Goal: Information Seeking & Learning: Learn about a topic

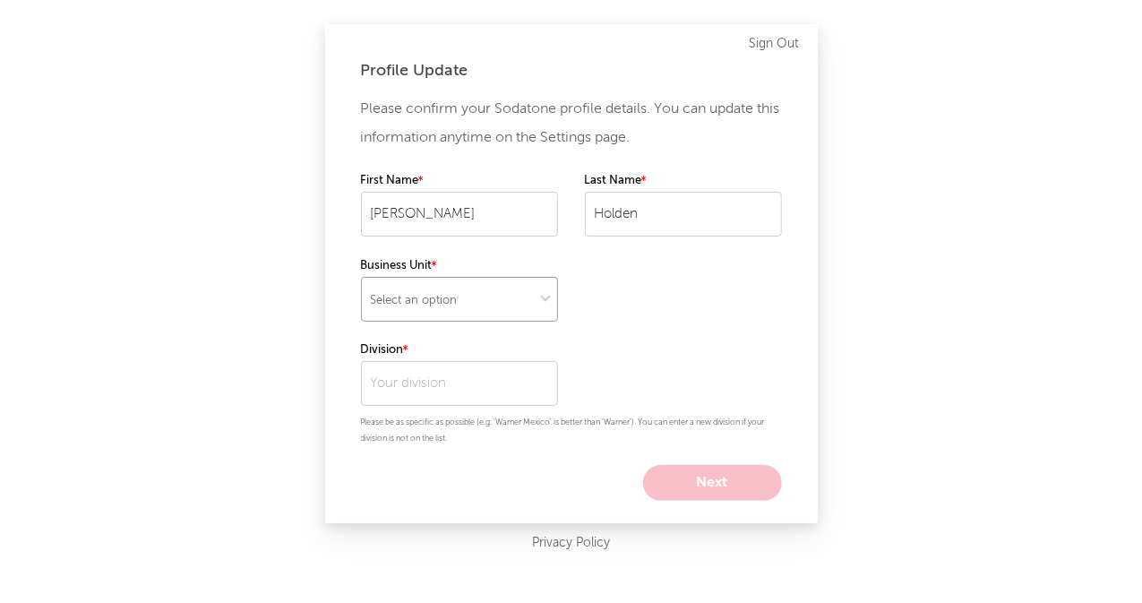
click at [428, 286] on select "Select an option" at bounding box center [459, 299] width 197 height 45
select select "other"
click at [361, 277] on select "Select an option" at bounding box center [459, 299] width 197 height 45
click at [471, 373] on input "text" at bounding box center [459, 383] width 197 height 45
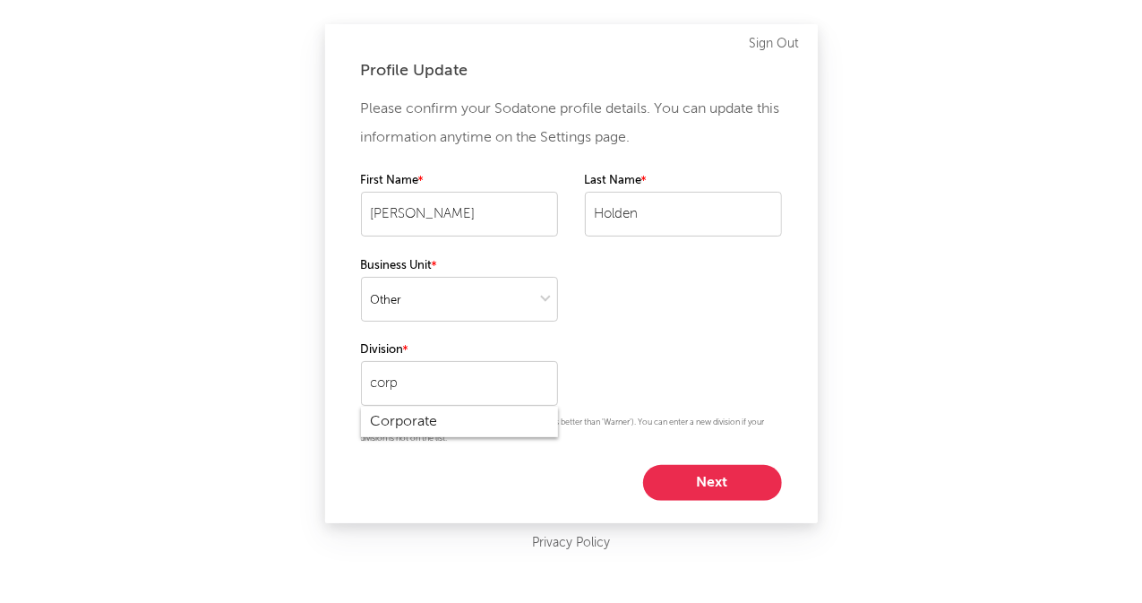
click at [419, 425] on div "Corporate" at bounding box center [459, 422] width 197 height 30
type input "Corporate"
click at [447, 384] on input "Corporate" at bounding box center [459, 383] width 197 height 45
click at [674, 340] on div "Please confirm your Sodatone profile details. You can update this information a…" at bounding box center [571, 298] width 421 height 406
click at [716, 486] on button "Next" at bounding box center [712, 483] width 139 height 36
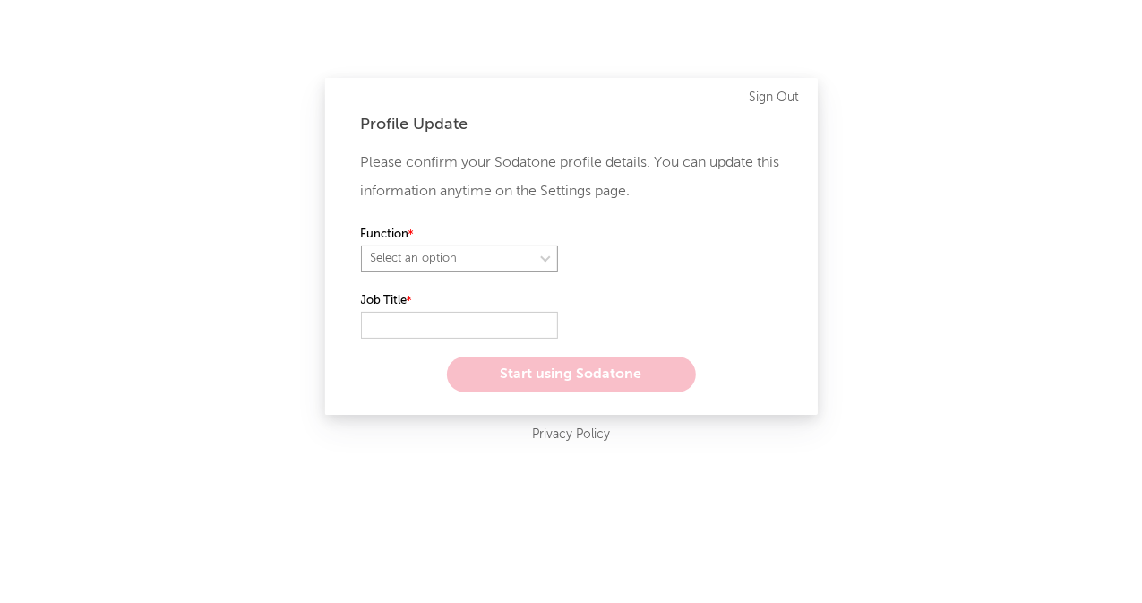
click at [462, 264] on select "Select an option" at bounding box center [459, 258] width 197 height 27
select select "other"
click at [361, 245] on select "Select an option" at bounding box center [459, 258] width 197 height 27
click at [415, 322] on input "text" at bounding box center [459, 325] width 197 height 27
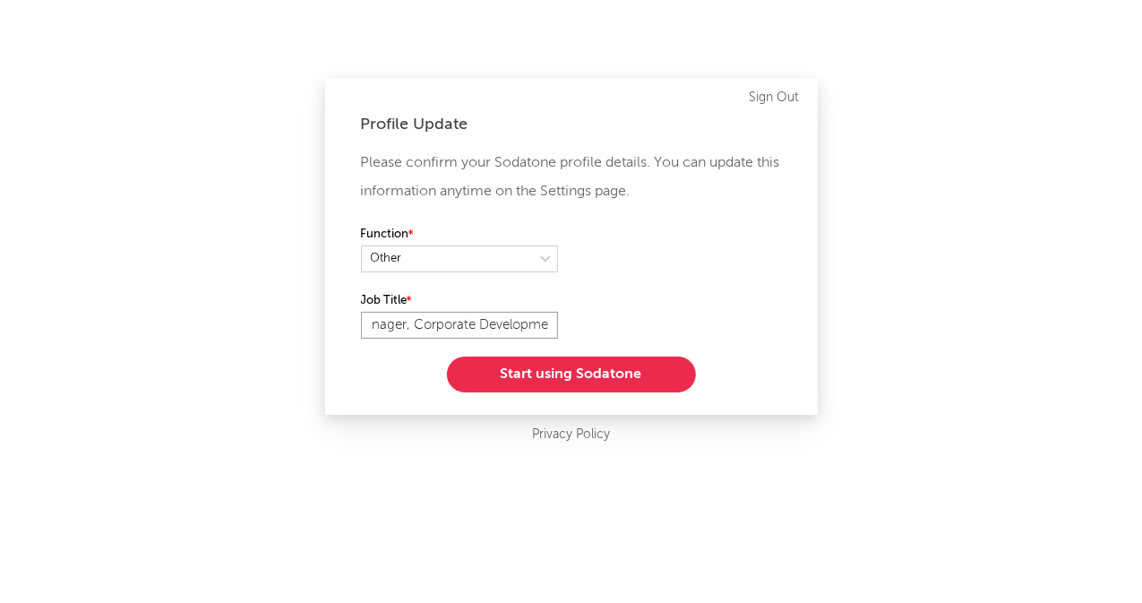
scroll to position [0, 30]
type input "Manager, Corporate Development"
click at [705, 277] on div "Function" at bounding box center [571, 257] width 421 height 66
click at [478, 239] on label "Function" at bounding box center [459, 234] width 197 height 21
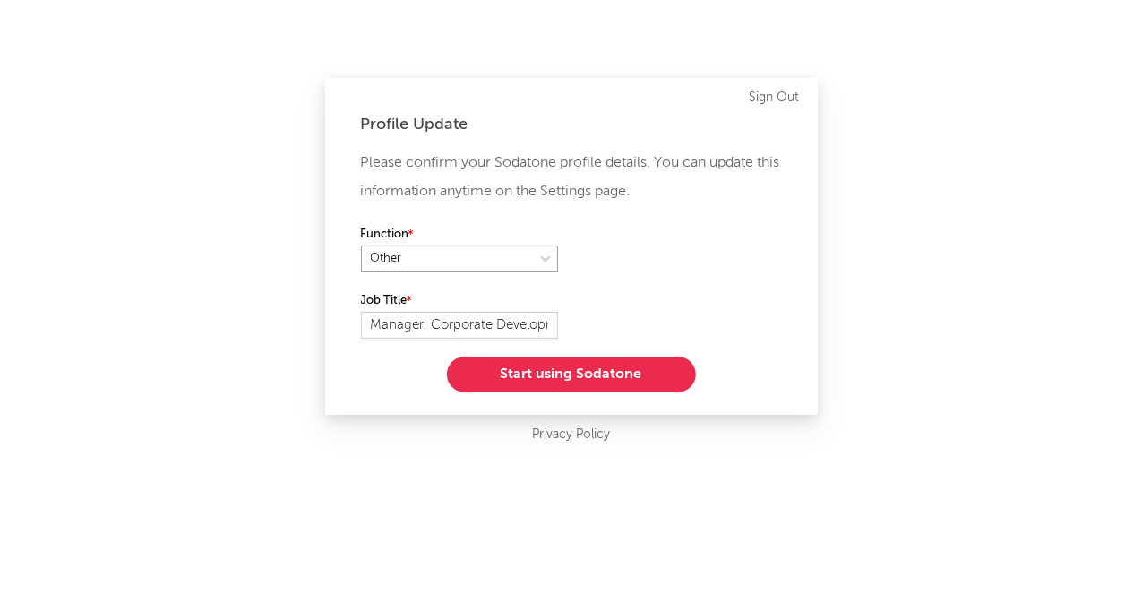
click at [454, 260] on select at bounding box center [459, 258] width 197 height 27
click at [491, 227] on label "Function" at bounding box center [459, 234] width 197 height 21
click at [594, 369] on button "Start using Sodatone" at bounding box center [571, 375] width 249 height 36
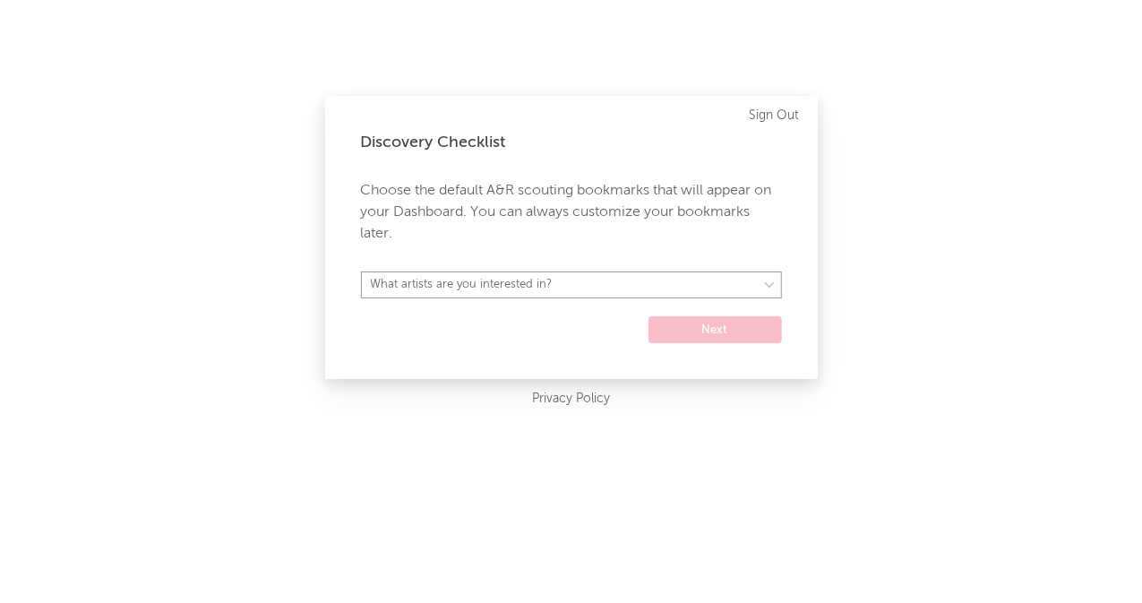
click at [552, 288] on select "What artists are you interested in? [GEOGRAPHIC_DATA] [GEOGRAPHIC_DATA] General…" at bounding box center [571, 284] width 421 height 27
click at [294, 210] on div "Discovery Checklist Choose the default A&R scouting bookmarks that will appear …" at bounding box center [571, 301] width 1142 height 603
click at [591, 289] on select "What artists are you interested in? [GEOGRAPHIC_DATA] [GEOGRAPHIC_DATA] General…" at bounding box center [571, 284] width 421 height 27
select select "15"
click at [361, 271] on select "What artists are you interested in? [GEOGRAPHIC_DATA] [GEOGRAPHIC_DATA] General…" at bounding box center [571, 284] width 421 height 27
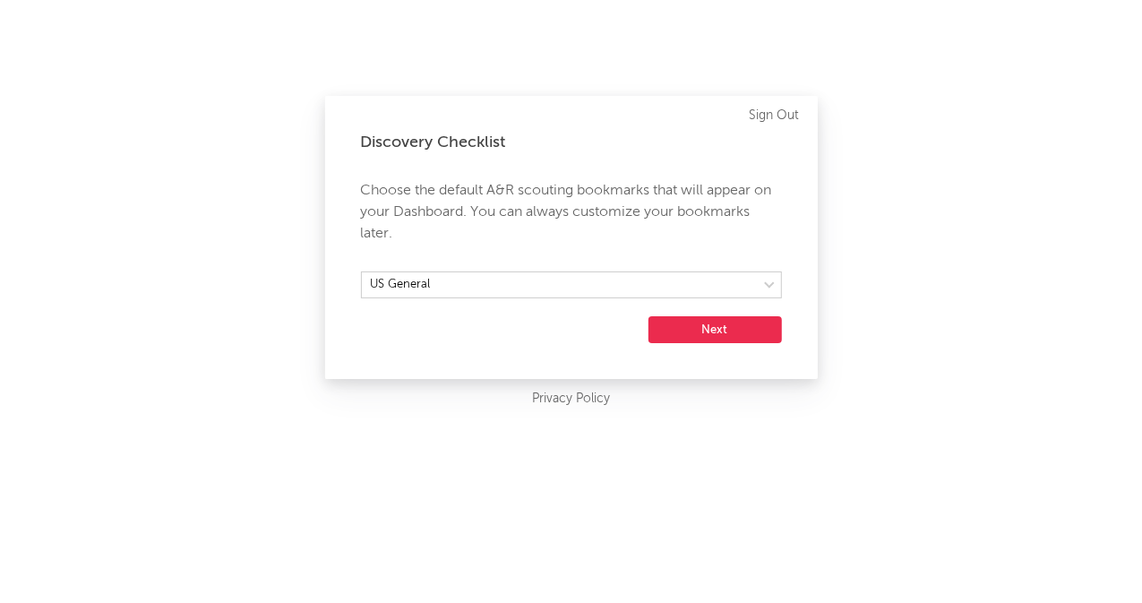
click at [741, 340] on button "Next" at bounding box center [715, 329] width 133 height 27
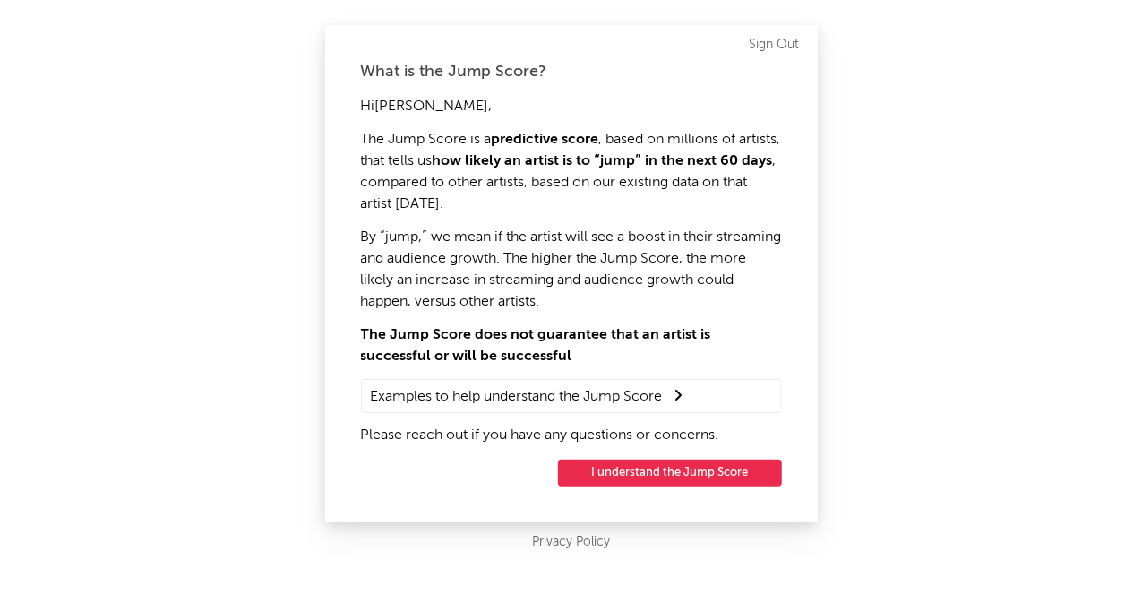
click at [572, 391] on summary "Examples to help understand the Jump Score" at bounding box center [571, 395] width 401 height 23
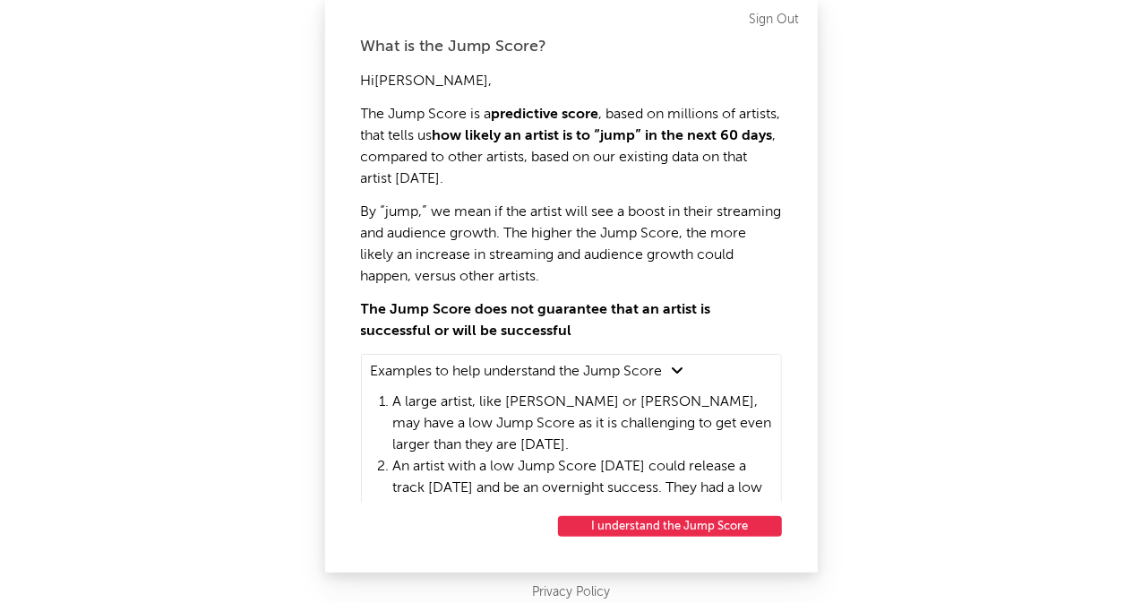
click at [663, 293] on div "Hi [PERSON_NAME] , The Jump Score is a predictive score , based on millions of …" at bounding box center [571, 287] width 421 height 432
click at [890, 291] on div "What is the Jump Score? Hi [PERSON_NAME] , The Jump Score is a predictive score…" at bounding box center [571, 301] width 1142 height 603
click at [735, 526] on button "I understand the Jump Score" at bounding box center [670, 526] width 224 height 21
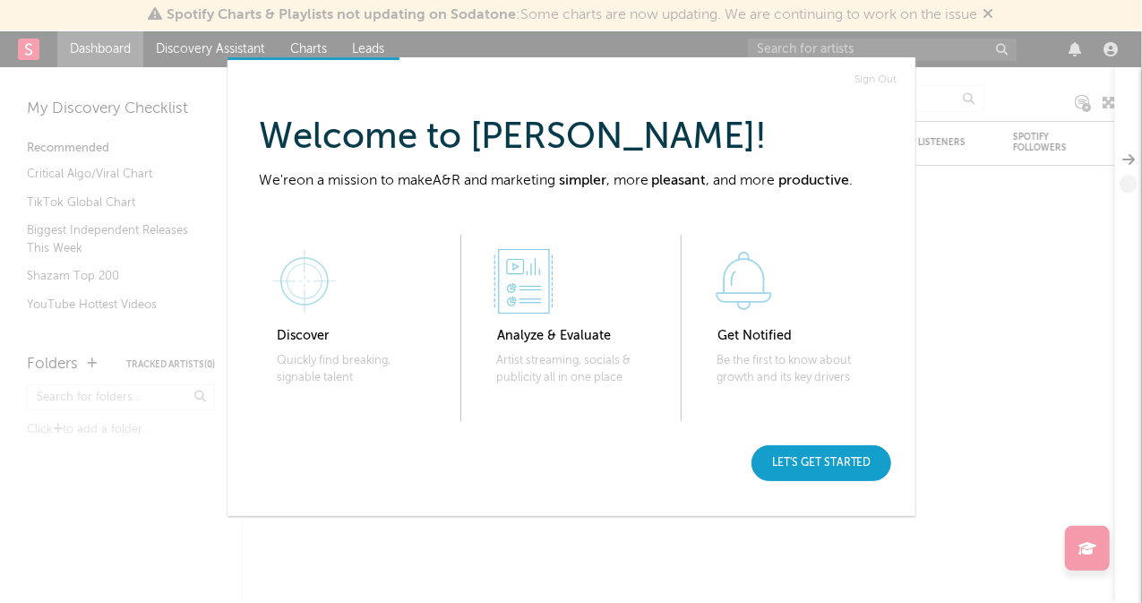
click at [830, 454] on div "Let's get started" at bounding box center [822, 463] width 140 height 36
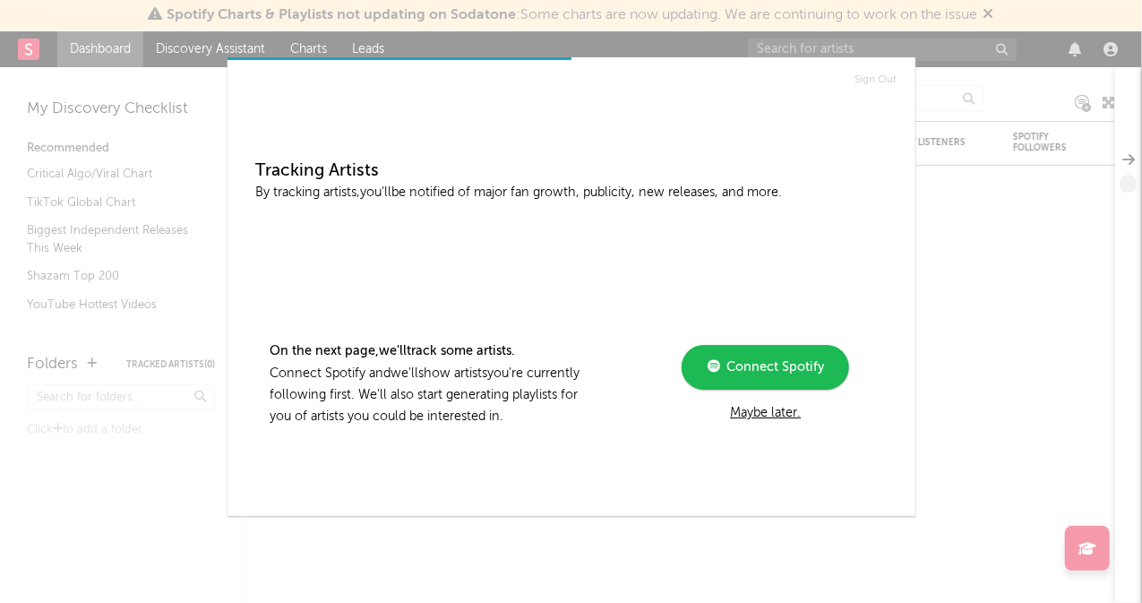
click at [765, 415] on div "Maybe later." at bounding box center [765, 412] width 241 height 21
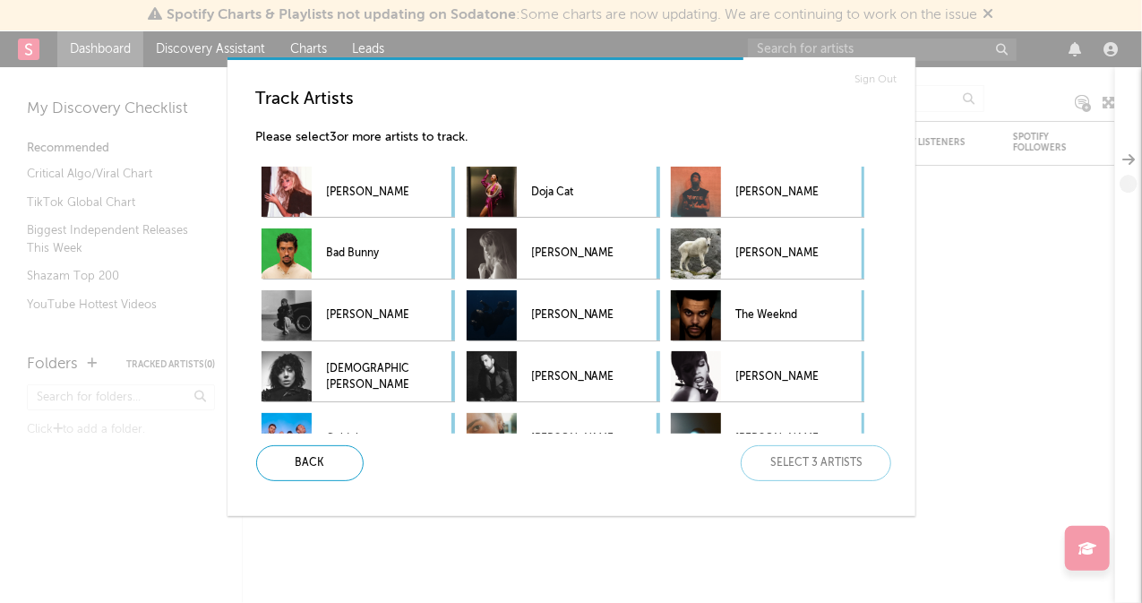
click at [808, 520] on div "Sign Out Track Artists Please select 3 or more artists to track. [PERSON_NAME] …" at bounding box center [571, 301] width 1142 height 603
click at [1023, 103] on div "Sign Out Track Artists Please select 3 or more artists to track. [PERSON_NAME] …" at bounding box center [571, 301] width 1142 height 603
click at [720, 237] on div at bounding box center [696, 253] width 50 height 50
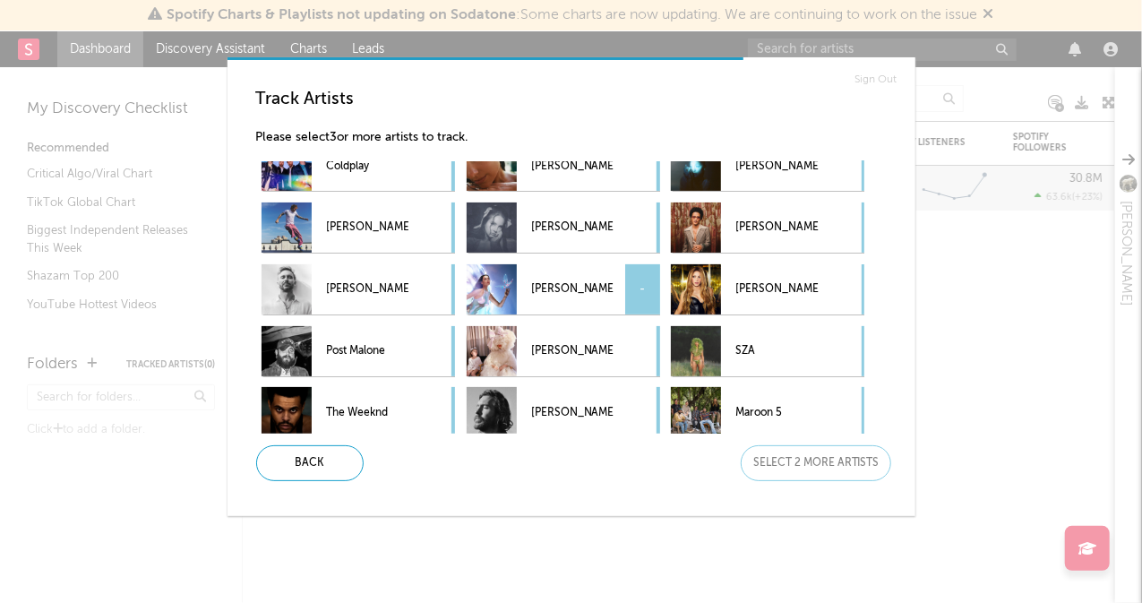
scroll to position [405, 0]
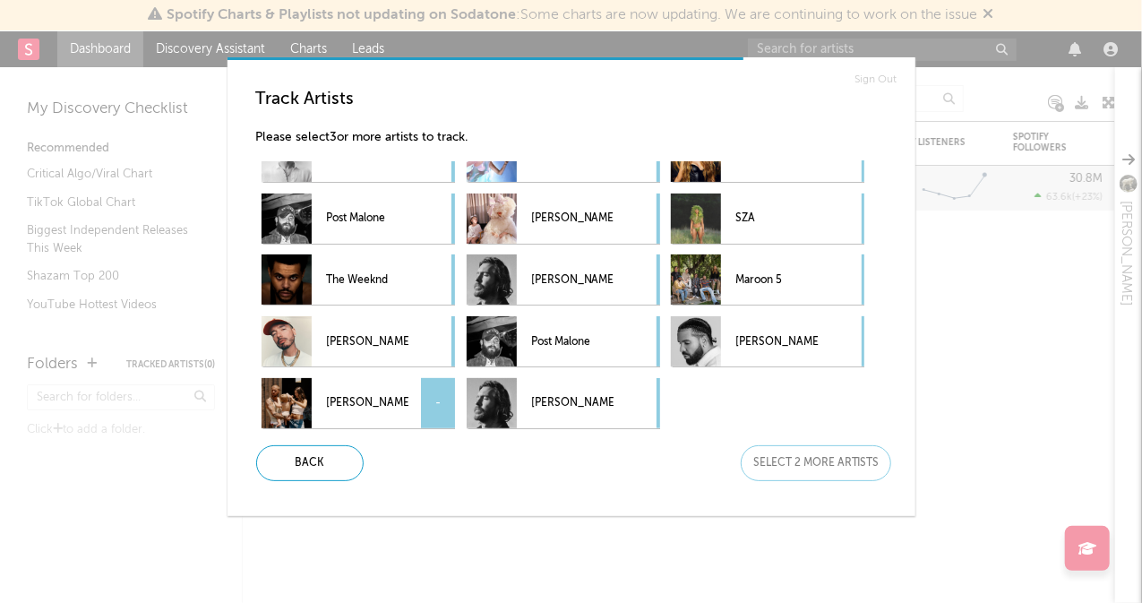
click at [359, 408] on p "[PERSON_NAME]" at bounding box center [367, 403] width 82 height 40
click at [610, 340] on p "Post Malone" at bounding box center [572, 342] width 82 height 40
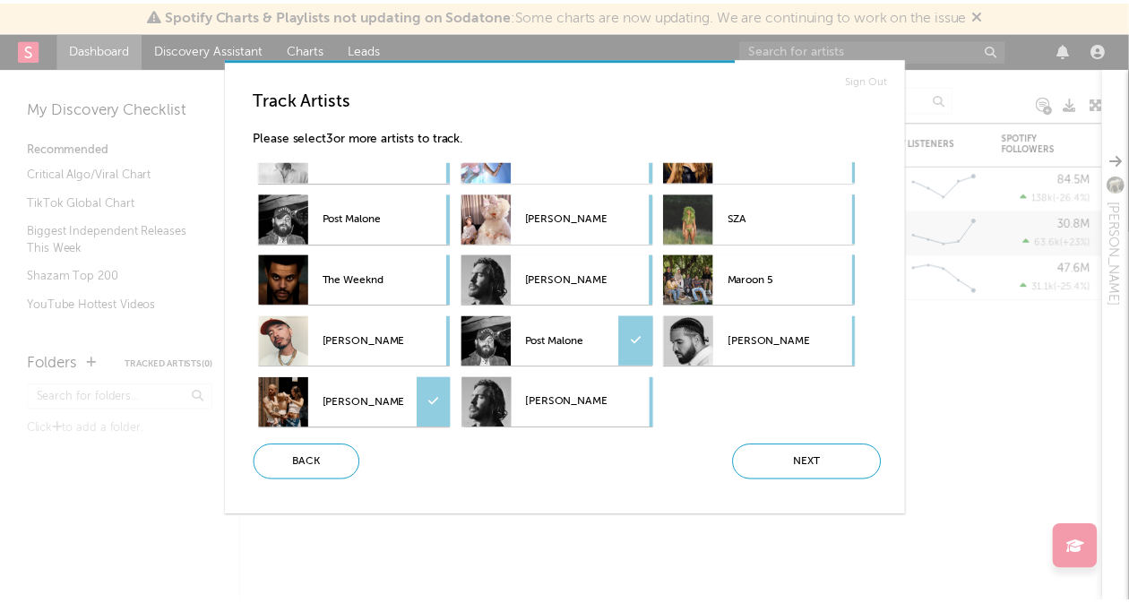
scroll to position [0, 0]
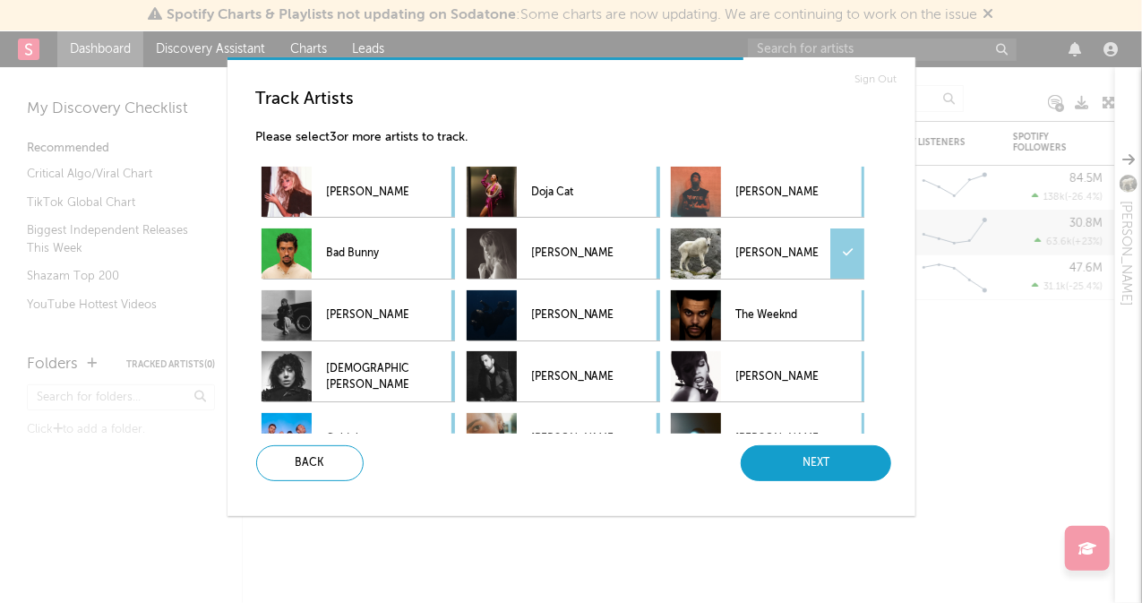
click at [813, 468] on div "Next" at bounding box center [816, 463] width 150 height 36
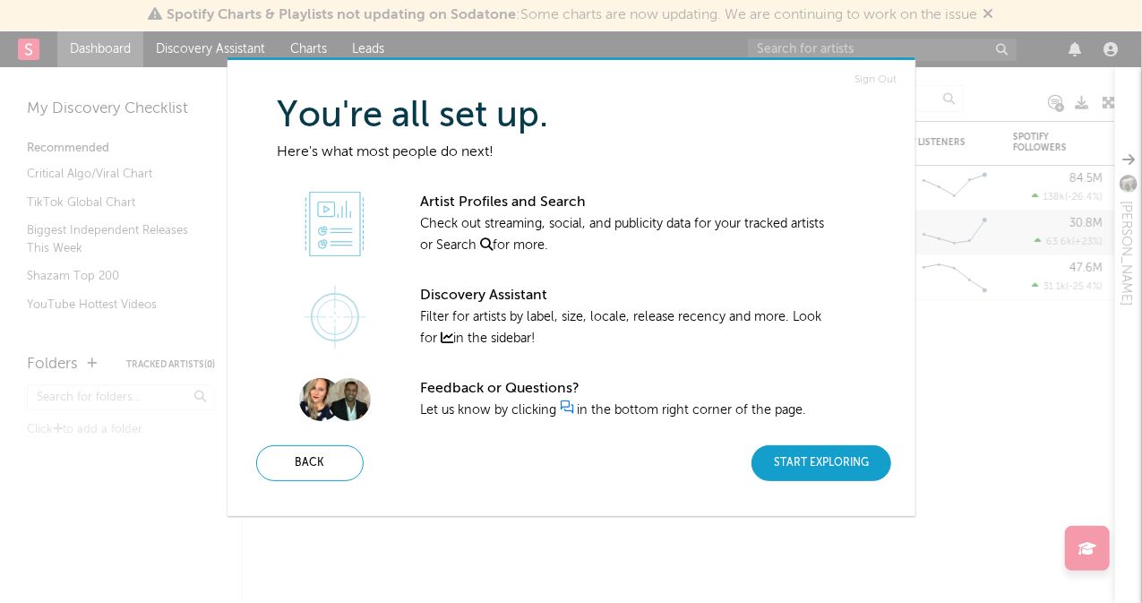
click at [847, 465] on div "Start Exploring" at bounding box center [822, 463] width 140 height 36
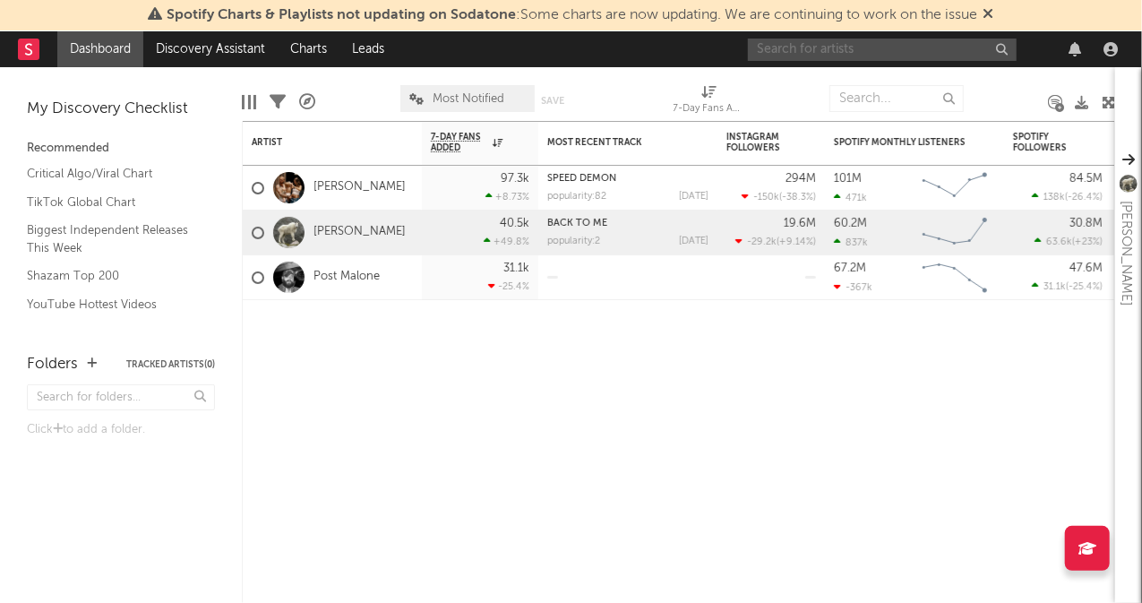
click at [829, 55] on input "text" at bounding box center [882, 50] width 269 height 22
click at [808, 44] on input "chil" at bounding box center [882, 50] width 269 height 22
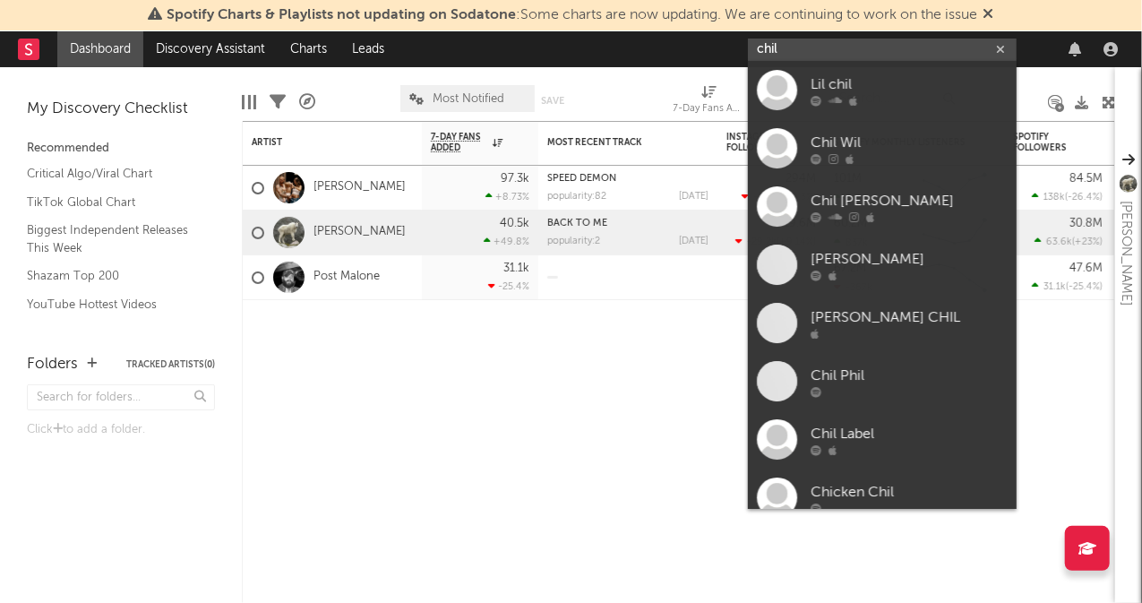
click at [808, 44] on input "chil" at bounding box center [882, 50] width 269 height 22
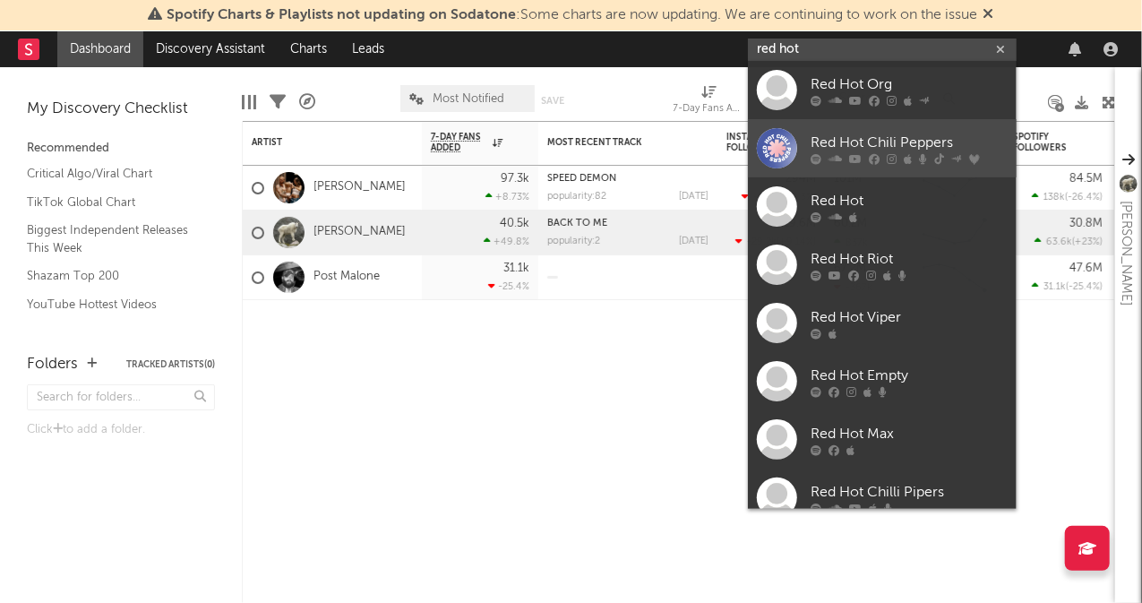
type input "red hot"
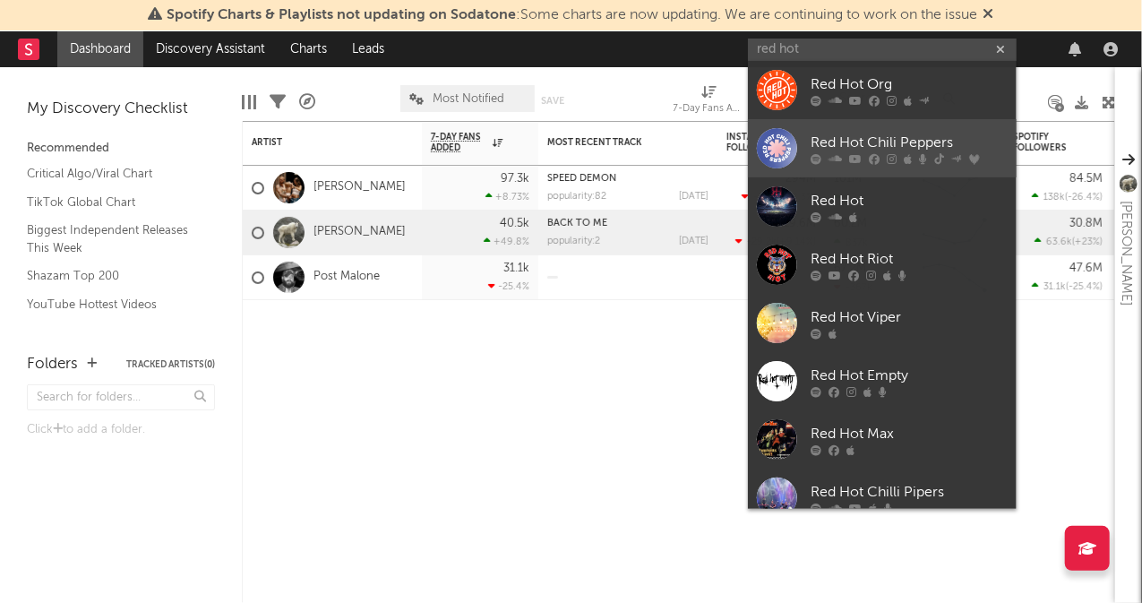
click at [890, 135] on div "Red Hot Chili Peppers" at bounding box center [909, 143] width 197 height 21
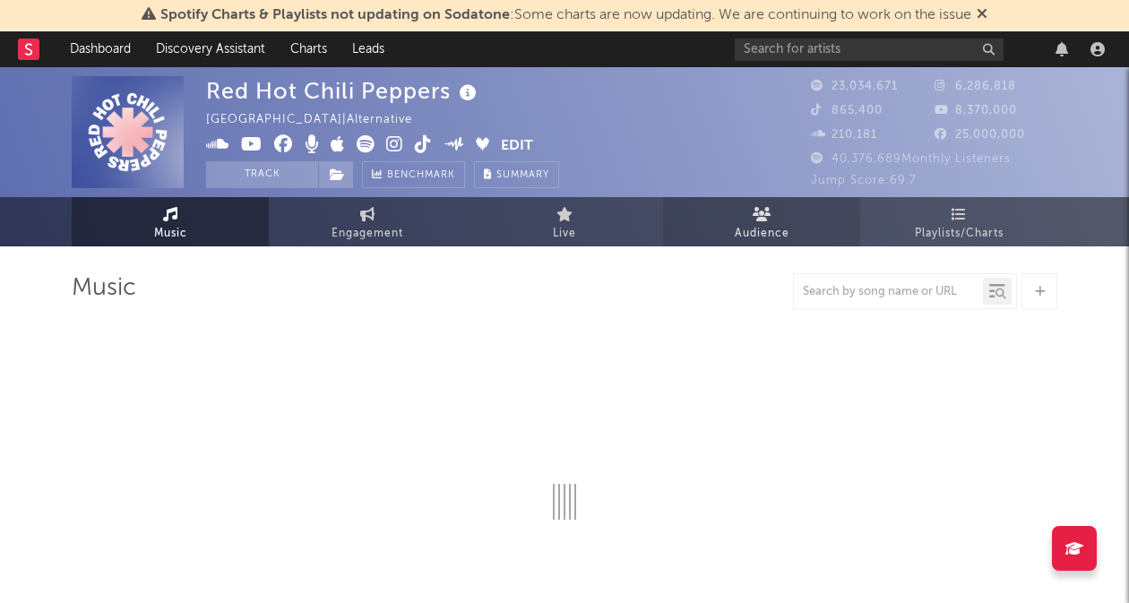
select select "6m"
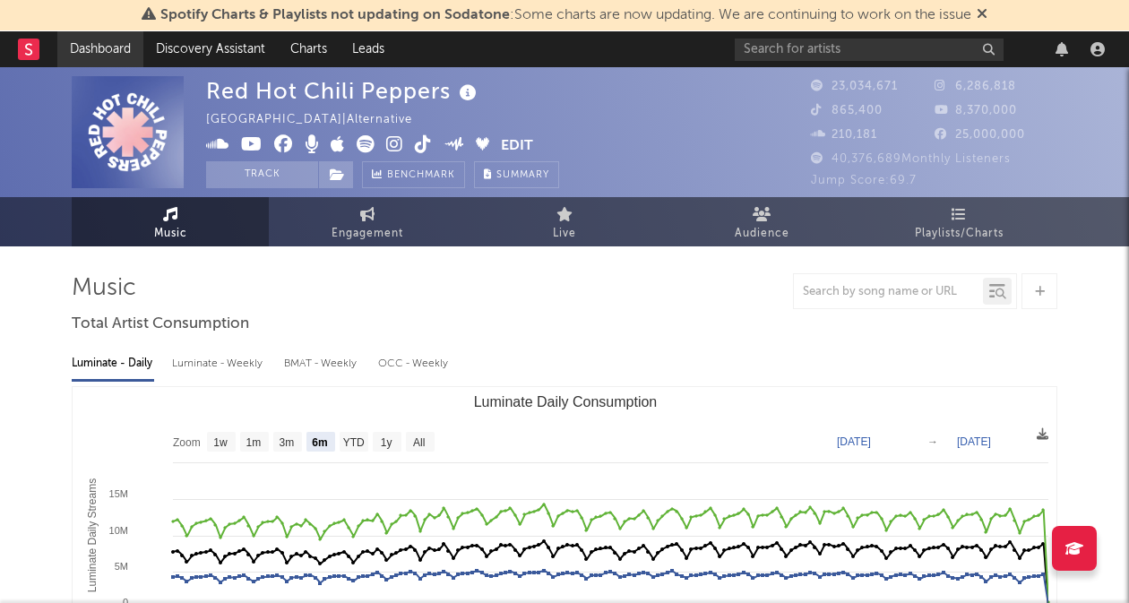
click at [107, 38] on link "Dashboard" at bounding box center [100, 49] width 86 height 36
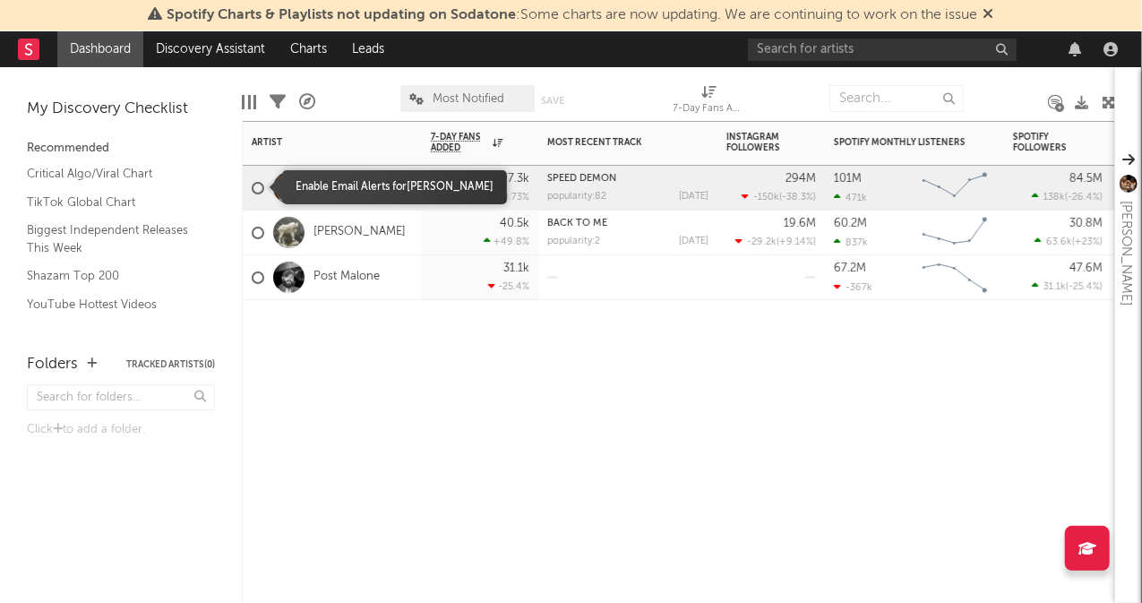
click at [254, 187] on div at bounding box center [258, 188] width 13 height 13
click at [252, 187] on input "checkbox" at bounding box center [252, 188] width 0 height 16
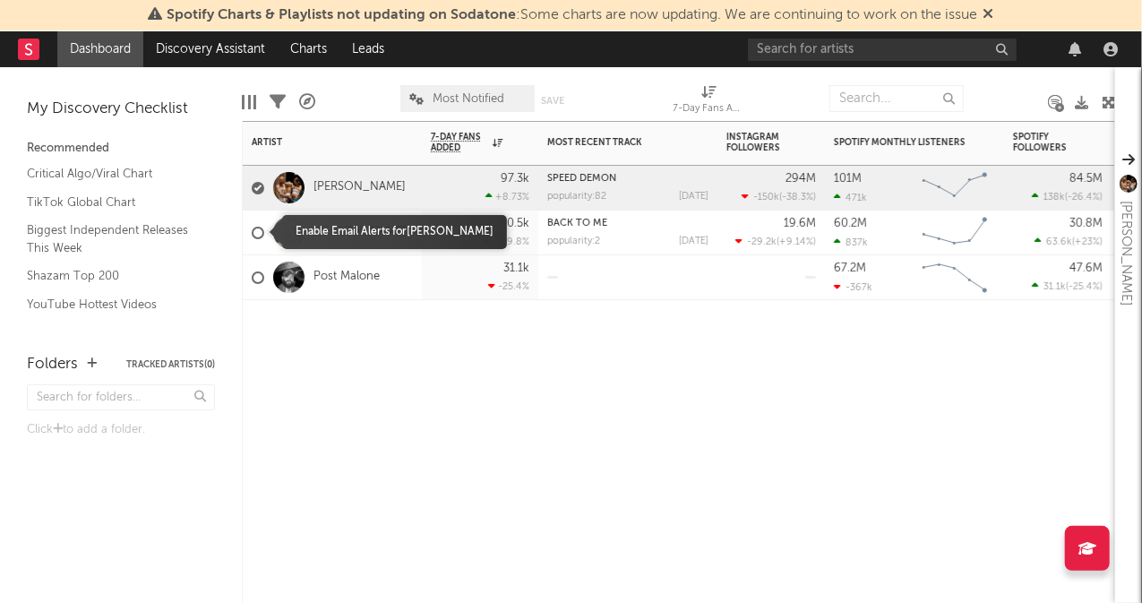
click at [260, 235] on div at bounding box center [258, 233] width 13 height 13
click at [252, 235] on input "checkbox" at bounding box center [252, 233] width 0 height 16
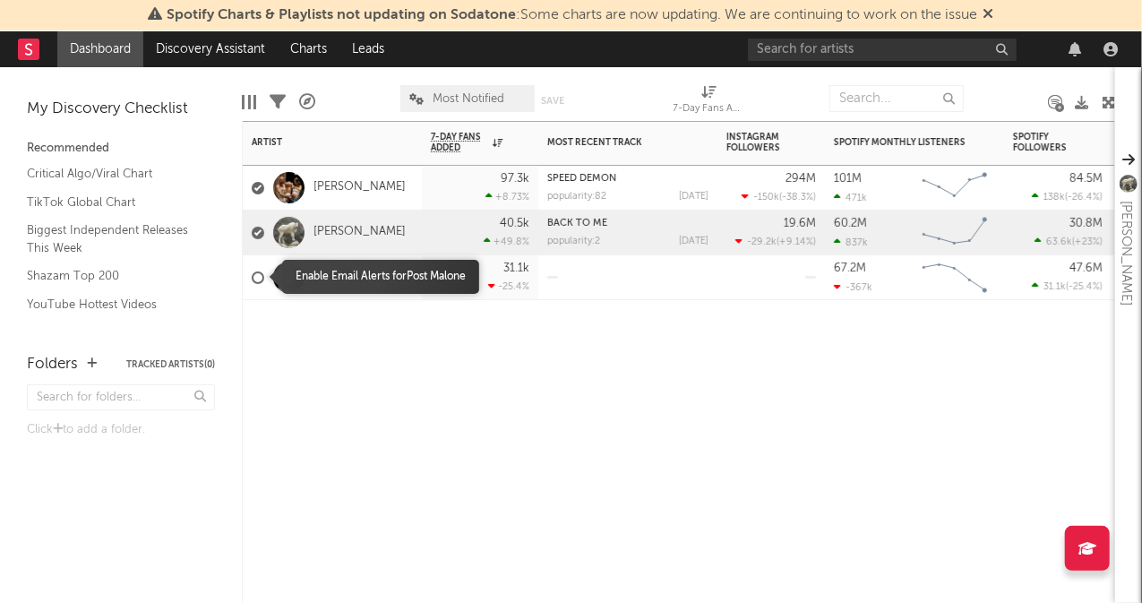
click at [253, 281] on div at bounding box center [258, 277] width 13 height 13
click at [252, 281] on input "checkbox" at bounding box center [252, 278] width 0 height 16
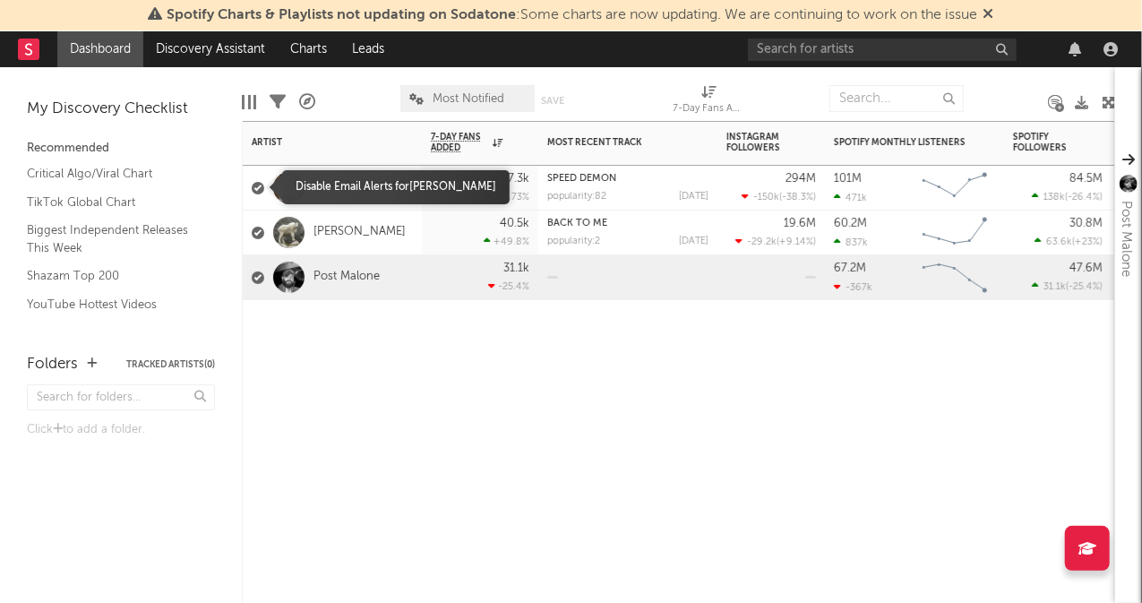
click at [256, 185] on div at bounding box center [258, 188] width 13 height 13
click at [252, 185] on input "checkbox" at bounding box center [252, 188] width 0 height 16
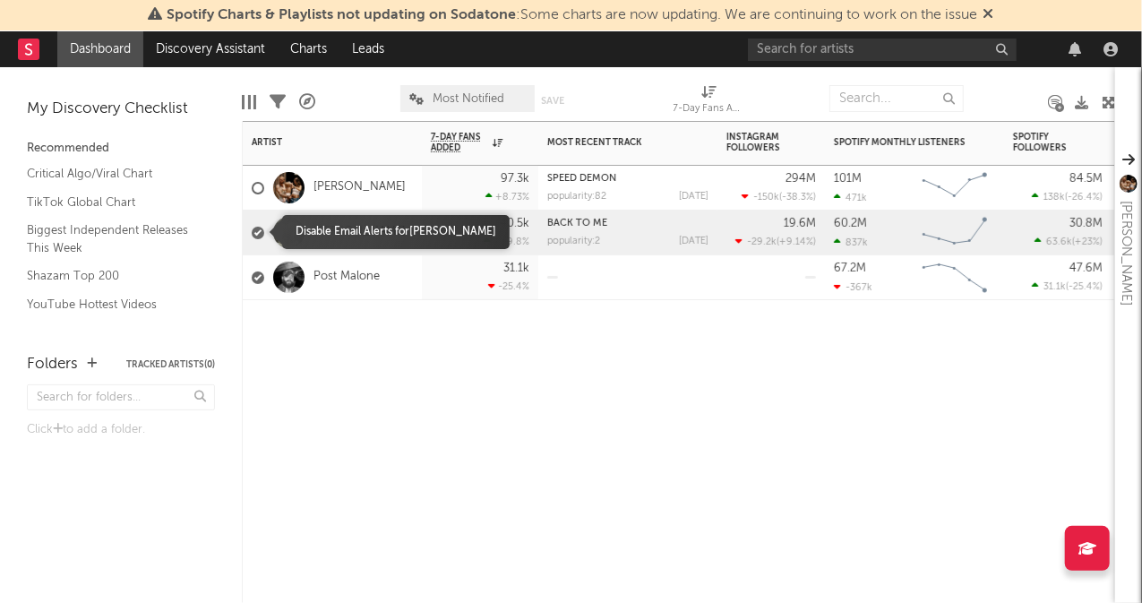
click at [256, 227] on div at bounding box center [258, 233] width 13 height 13
click at [252, 227] on input "checkbox" at bounding box center [252, 233] width 0 height 16
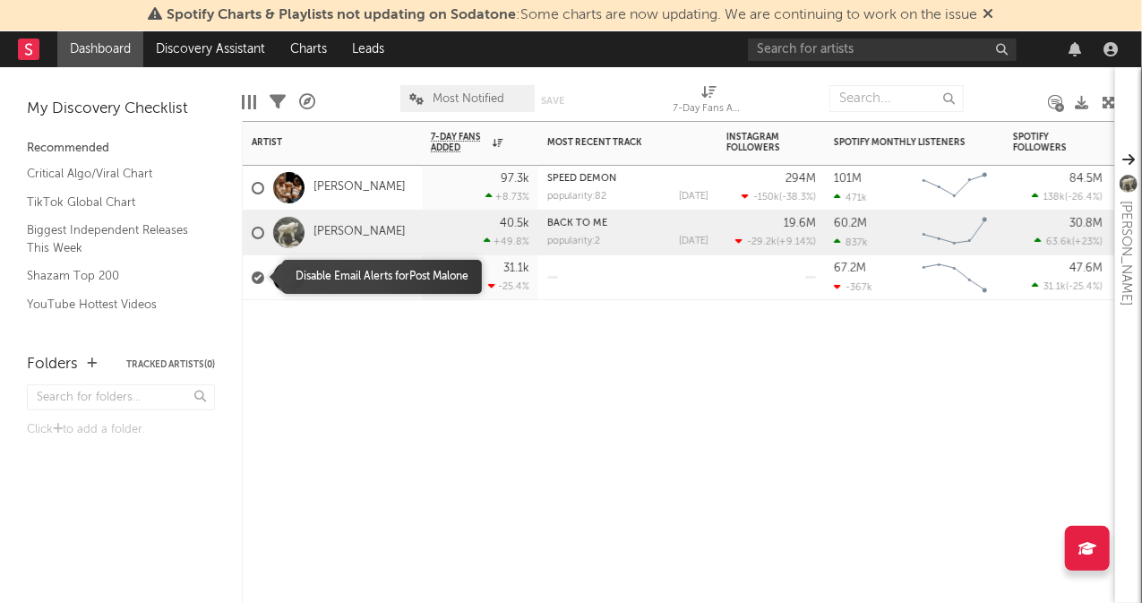
click at [254, 279] on div at bounding box center [258, 277] width 13 height 13
click at [252, 279] on input "checkbox" at bounding box center [252, 278] width 0 height 16
